Goal: Task Accomplishment & Management: Complete application form

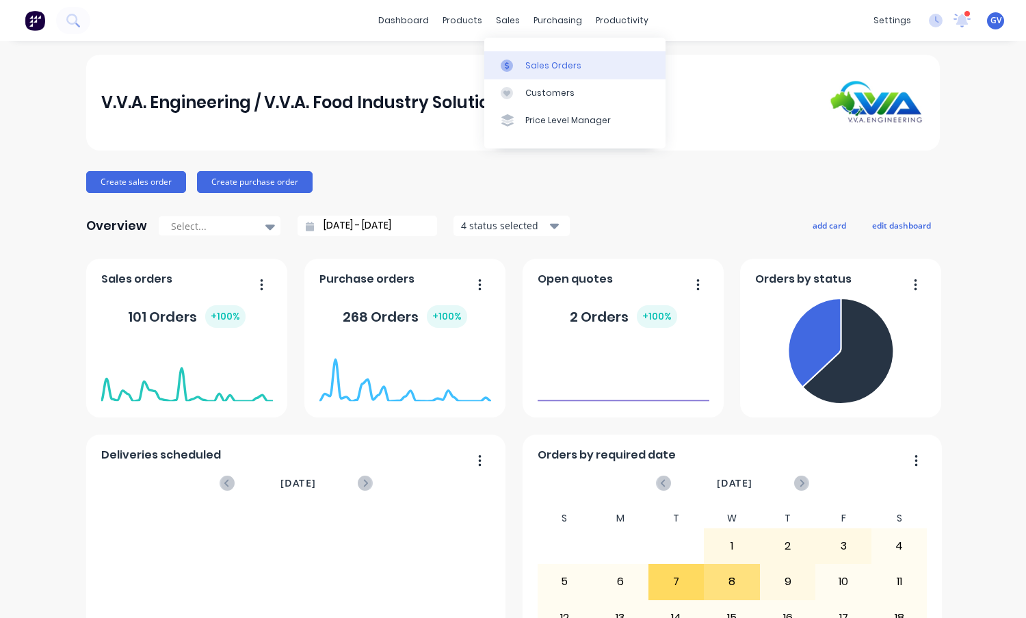
click at [535, 64] on div "Sales Orders" at bounding box center [554, 66] width 56 height 12
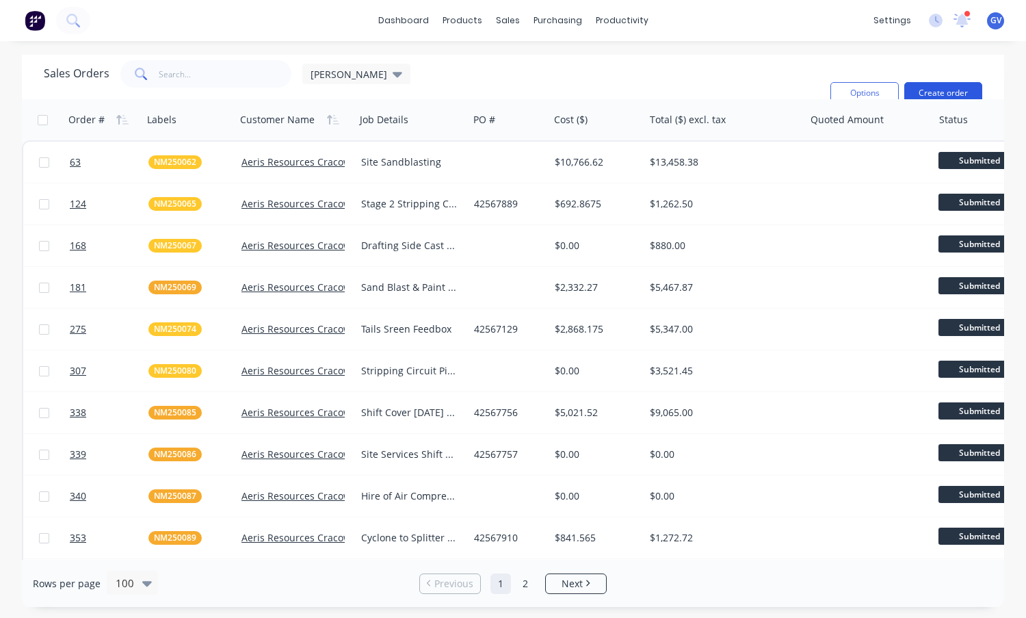
click at [950, 82] on button "Create order" at bounding box center [944, 93] width 78 height 22
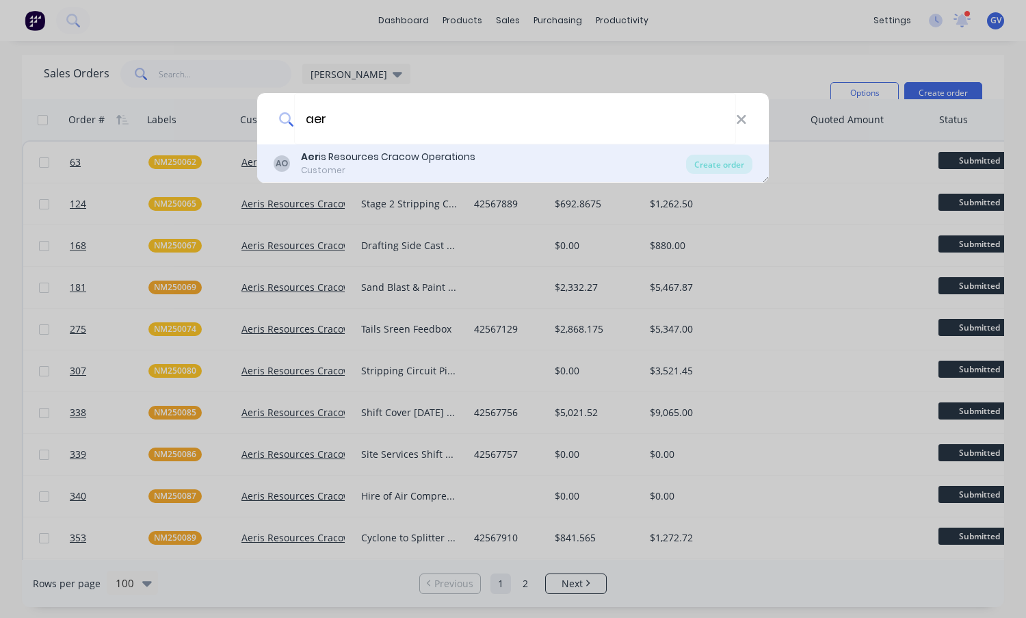
type input "aer"
click at [354, 153] on div "Aer is Resources Cracow Operations" at bounding box center [388, 157] width 174 height 14
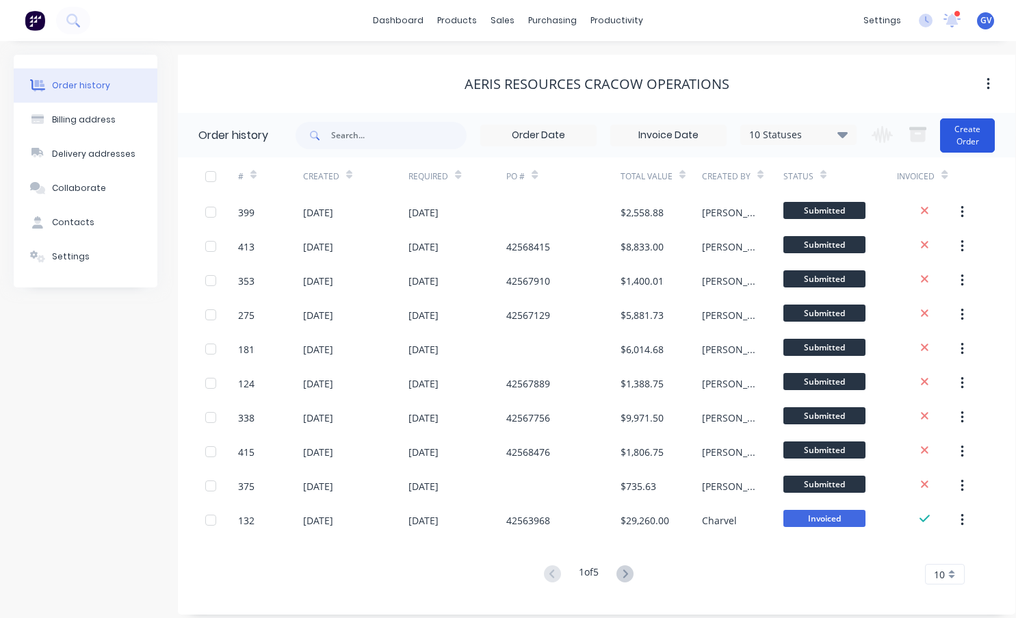
click at [974, 133] on button "Create Order" at bounding box center [967, 135] width 55 height 34
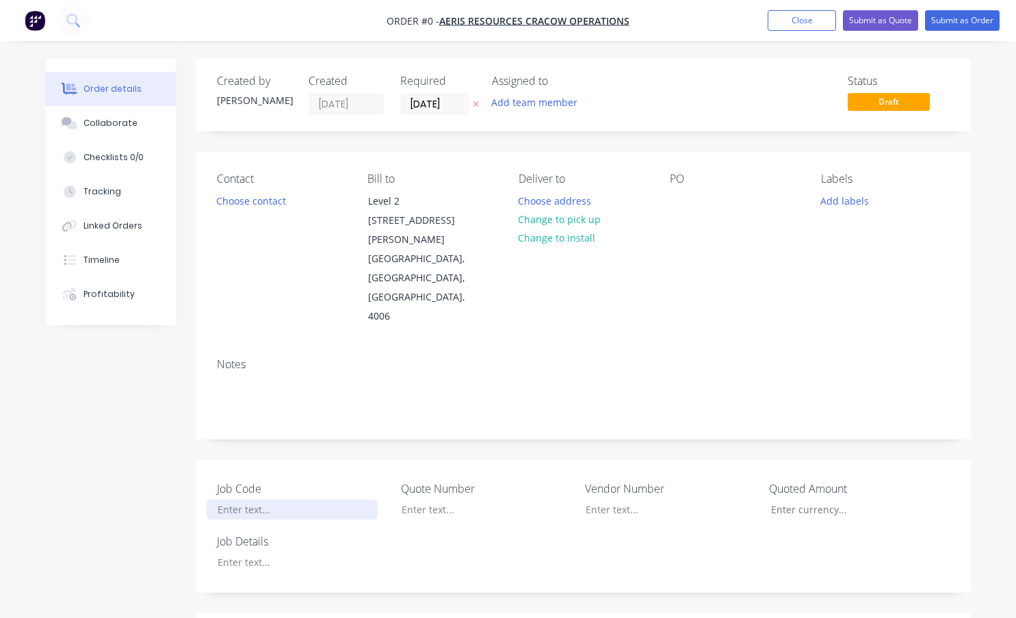
click at [233, 500] on div at bounding box center [292, 510] width 171 height 20
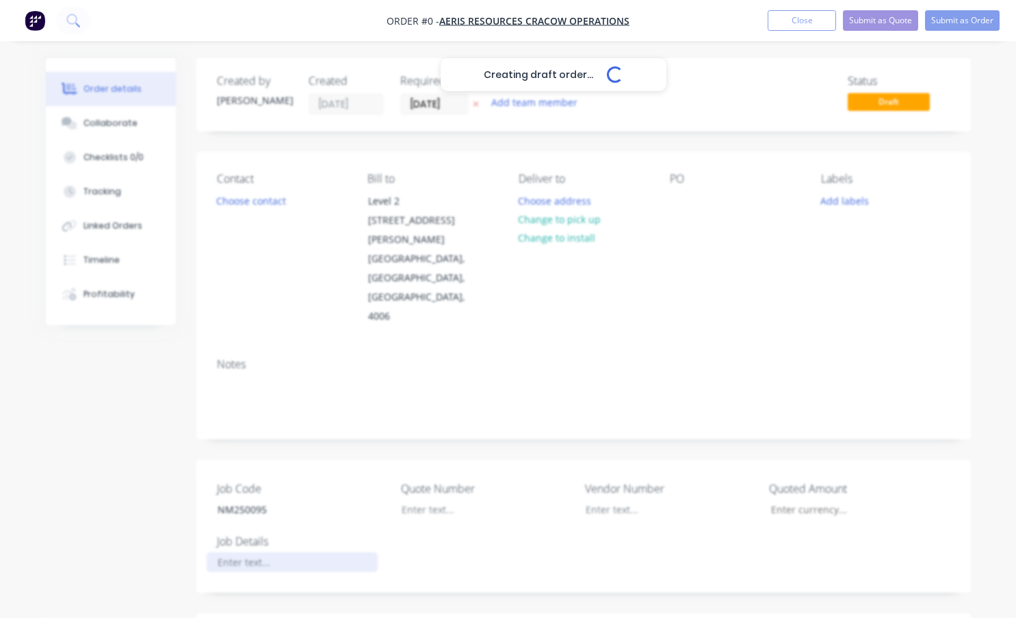
click at [254, 523] on div "Creating draft order... Loading... Order details Collaborate Checklists 0/0 Tra…" at bounding box center [508, 557] width 952 height 999
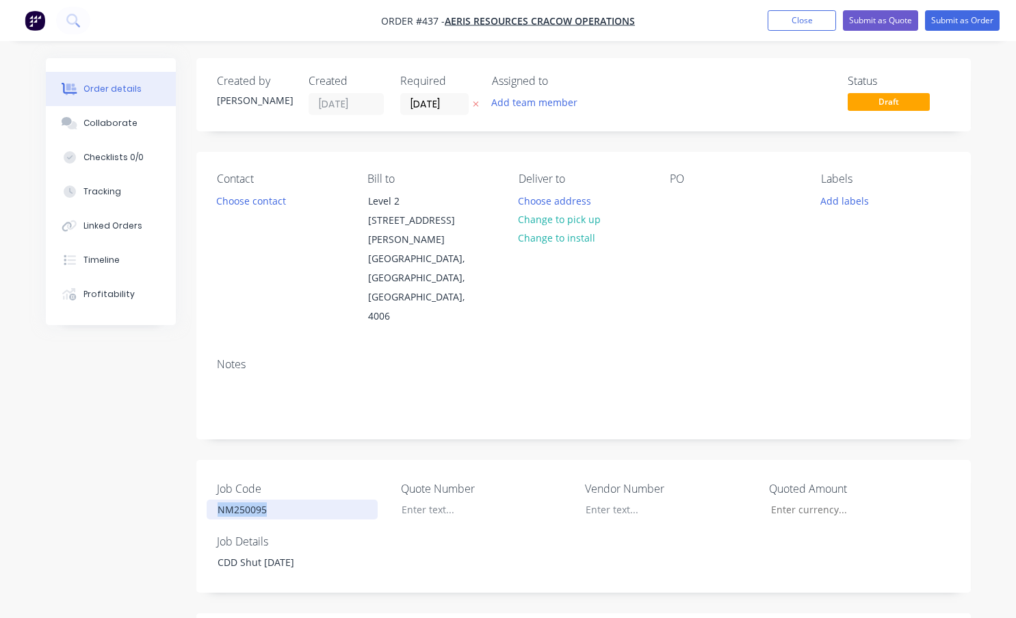
drag, startPoint x: 276, startPoint y: 473, endPoint x: 213, endPoint y: 476, distance: 63.7
click at [213, 500] on div "NM250095" at bounding box center [292, 510] width 171 height 20
copy div "NM250095"
click at [839, 200] on button "Add labels" at bounding box center [845, 200] width 63 height 18
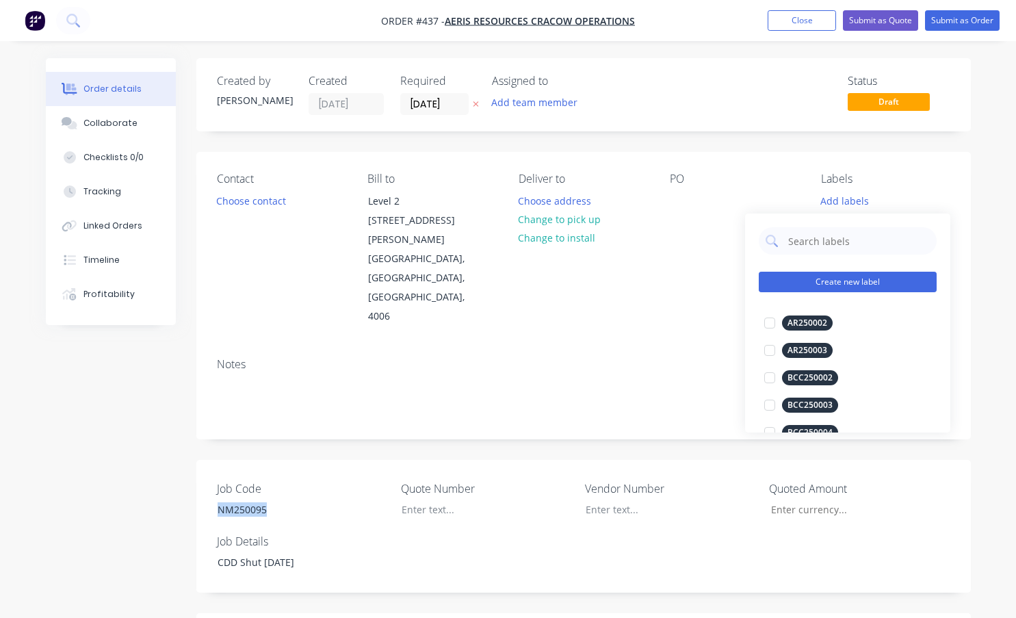
click at [818, 284] on button "Create new label" at bounding box center [848, 282] width 178 height 21
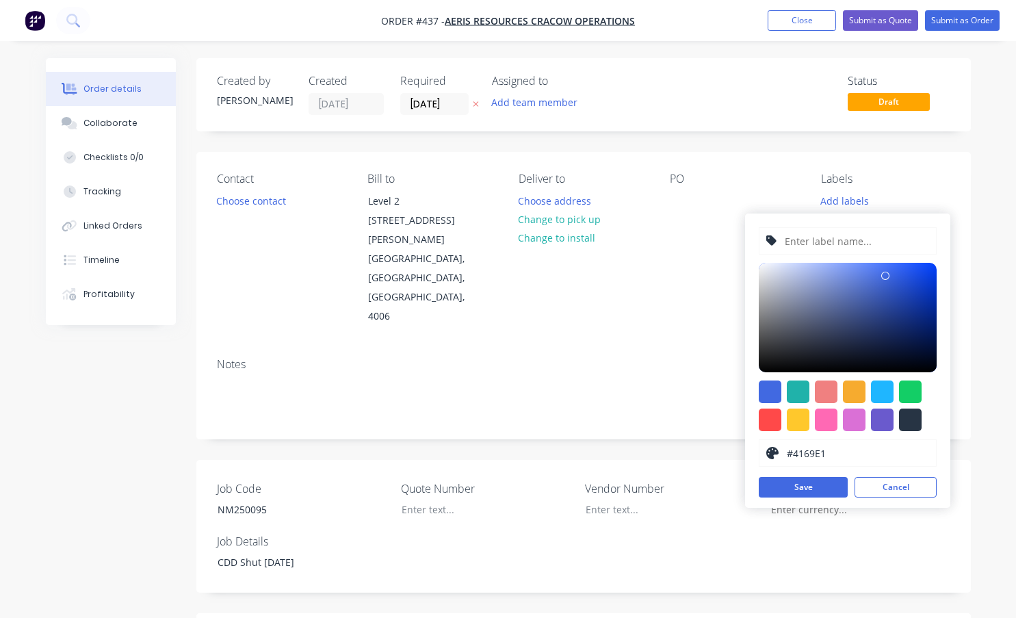
click at [812, 244] on input "text" at bounding box center [856, 241] width 146 height 26
paste input "NM250095"
type input "NM250095"
click at [855, 393] on div at bounding box center [854, 391] width 23 height 23
type input "#F6AB2F"
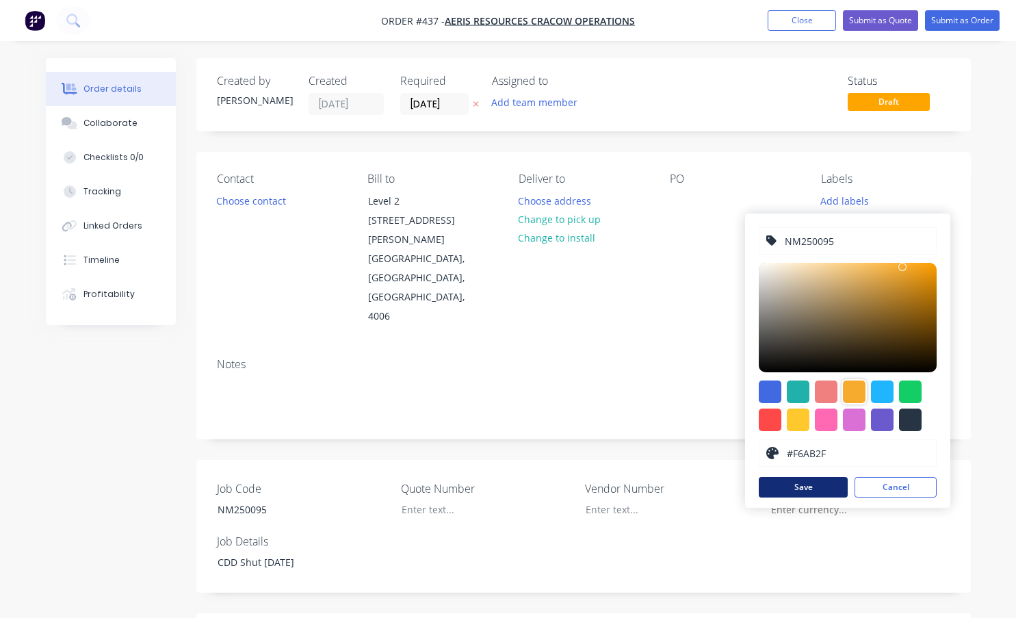
click at [812, 485] on button "Save" at bounding box center [803, 487] width 89 height 21
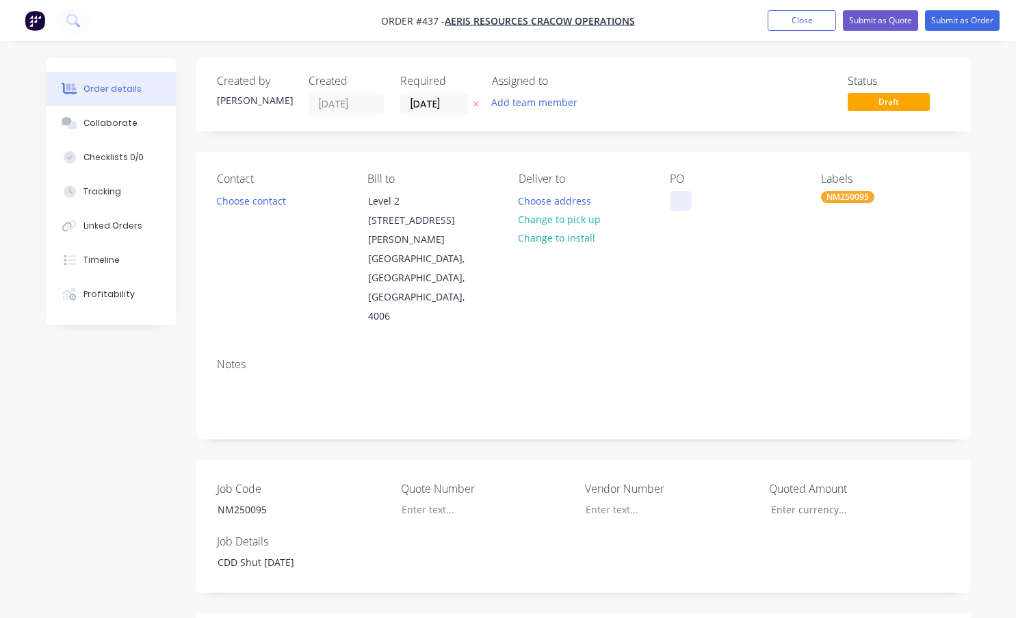
click at [679, 194] on div at bounding box center [681, 201] width 22 height 20
click at [950, 18] on button "Submit as Order" at bounding box center [962, 20] width 75 height 21
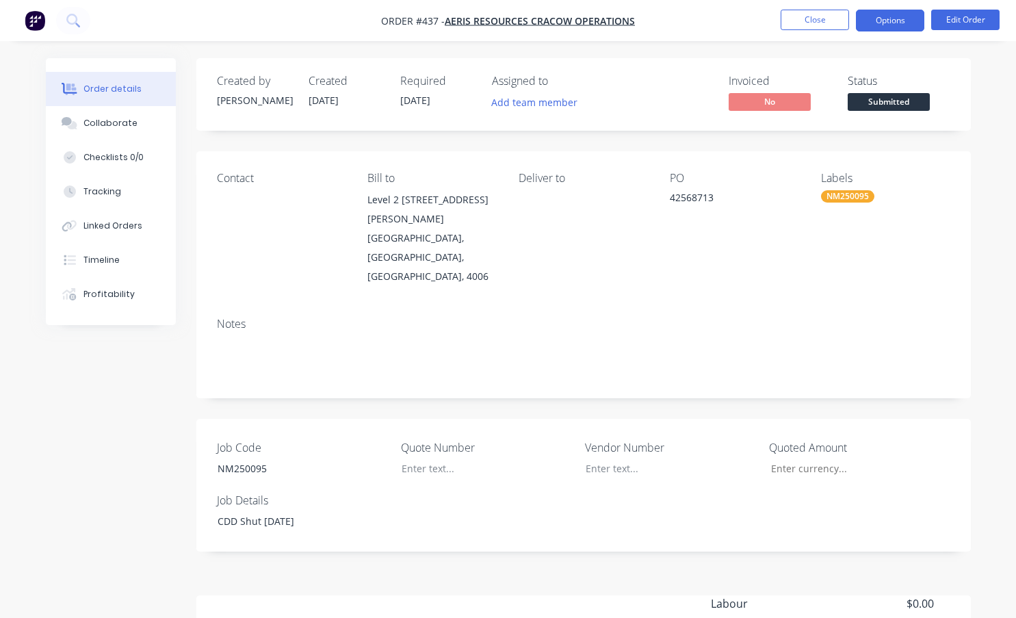
click at [883, 19] on button "Options" at bounding box center [890, 21] width 68 height 22
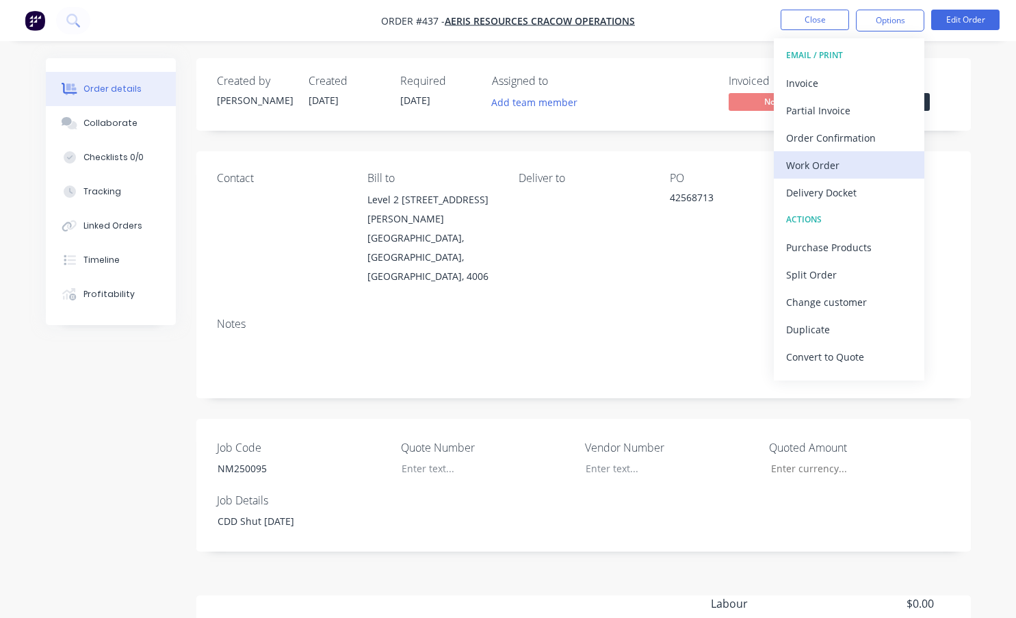
click at [812, 162] on div "Work Order" at bounding box center [849, 165] width 126 height 20
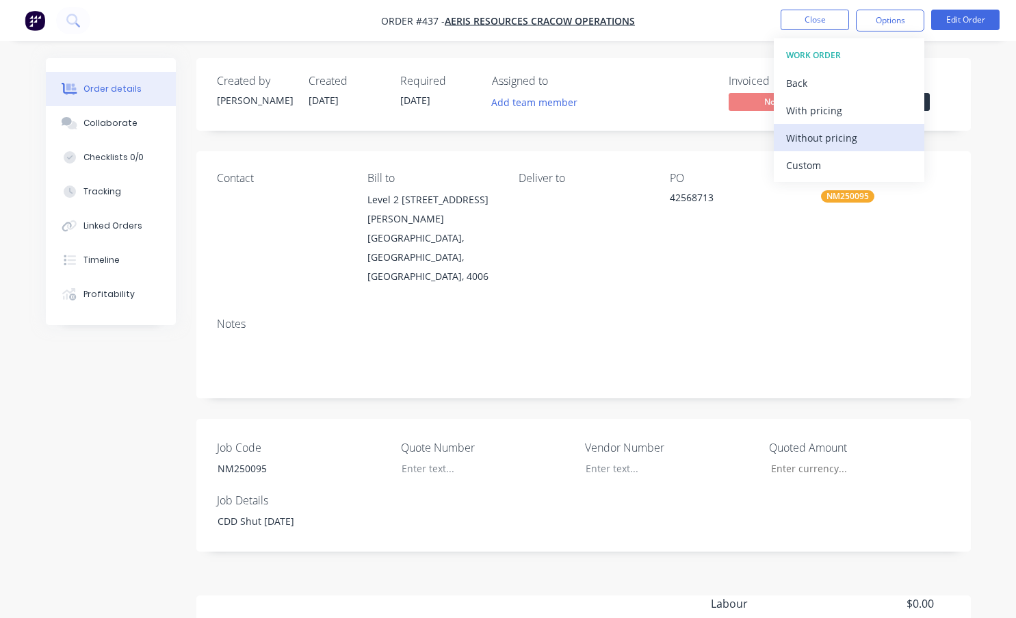
click at [806, 133] on div "Without pricing" at bounding box center [849, 138] width 126 height 20
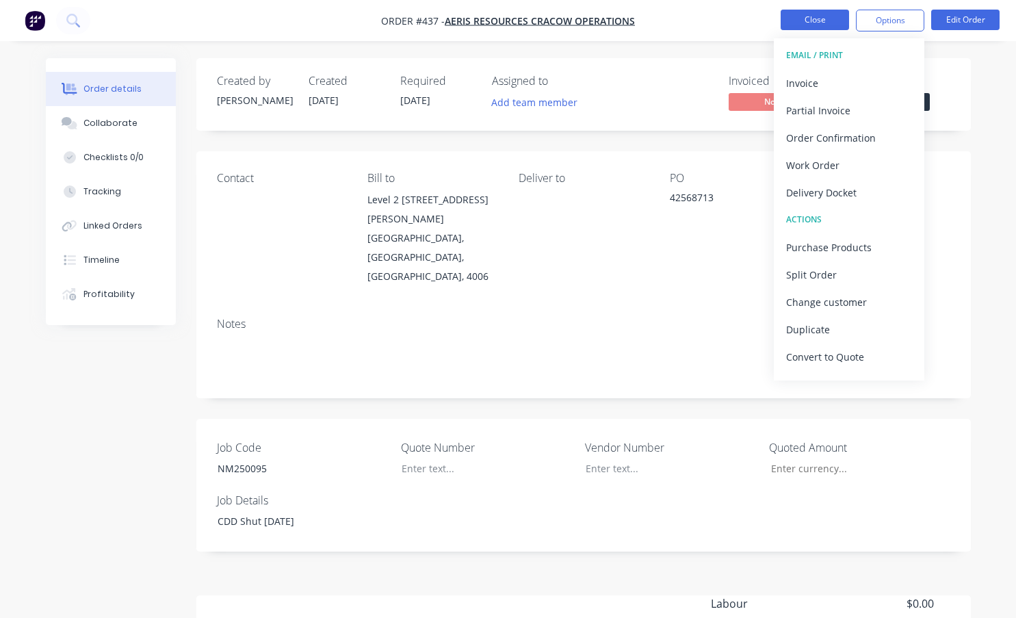
click at [818, 13] on button "Close" at bounding box center [815, 20] width 68 height 21
